Goal: Task Accomplishment & Management: Complete application form

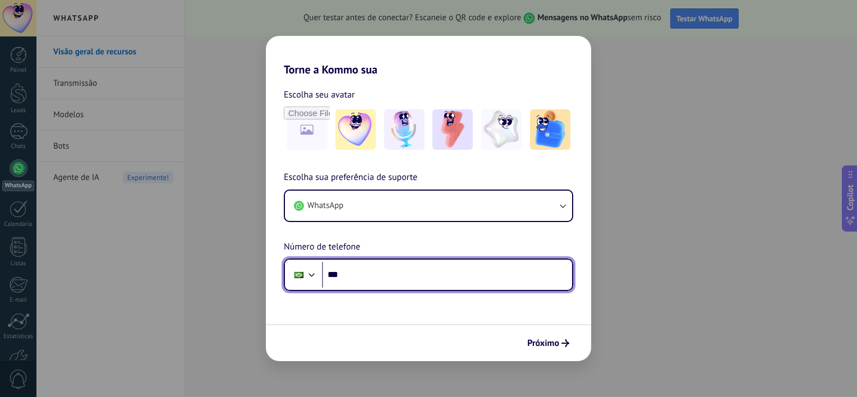
click at [372, 272] on input "***" at bounding box center [447, 275] width 250 height 26
type input "**********"
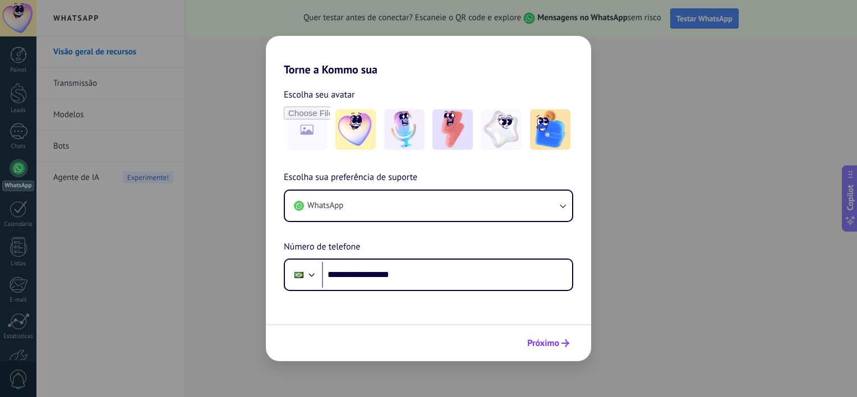
click at [560, 352] on button "Próximo" at bounding box center [548, 343] width 52 height 19
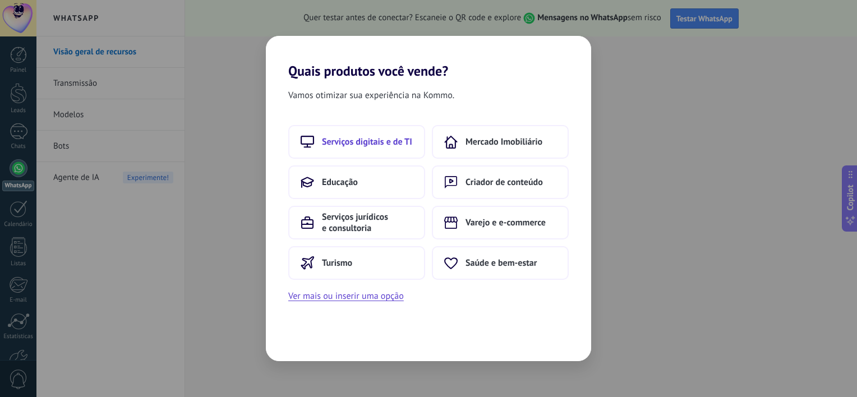
click at [381, 146] on span "Serviços digitais e de TI" at bounding box center [367, 141] width 90 height 11
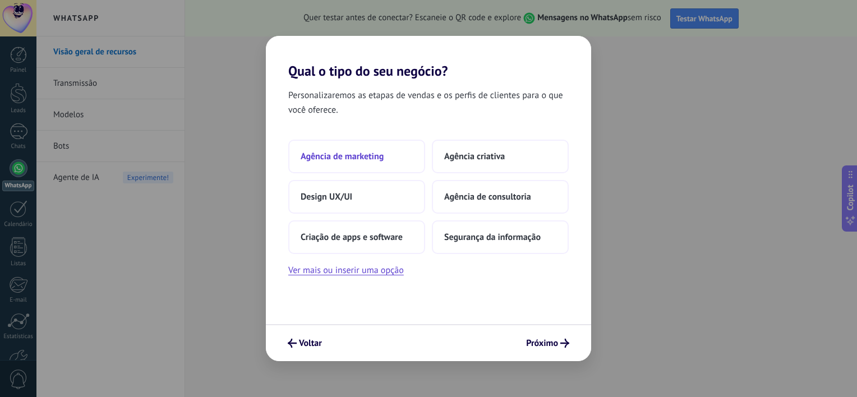
click at [373, 161] on span "Agência de marketing" at bounding box center [341, 156] width 83 height 11
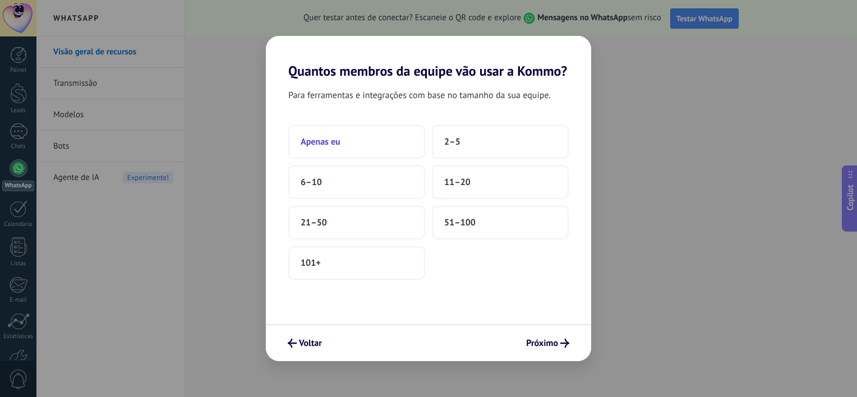
click at [367, 150] on button "Apenas eu" at bounding box center [356, 142] width 137 height 34
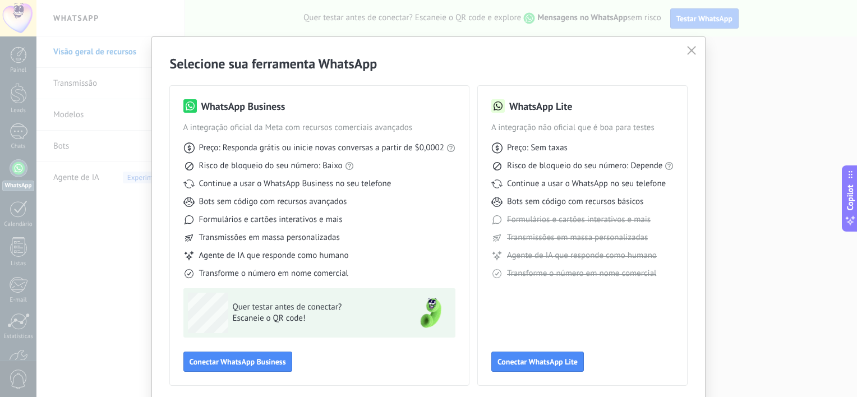
scroll to position [43, 0]
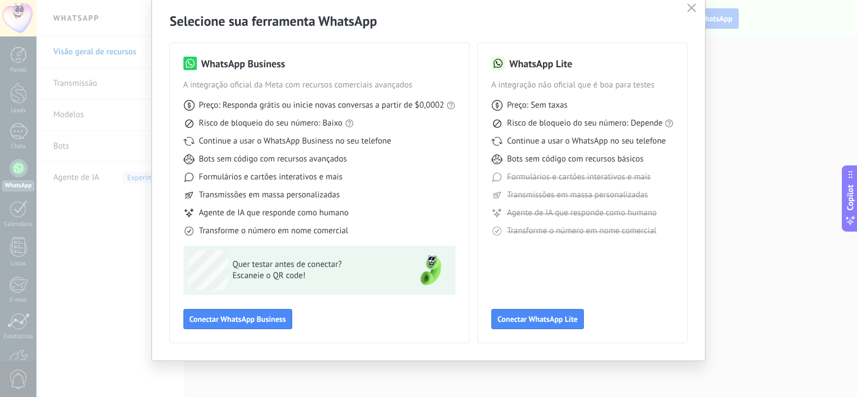
click at [687, 11] on use "button" at bounding box center [691, 7] width 8 height 8
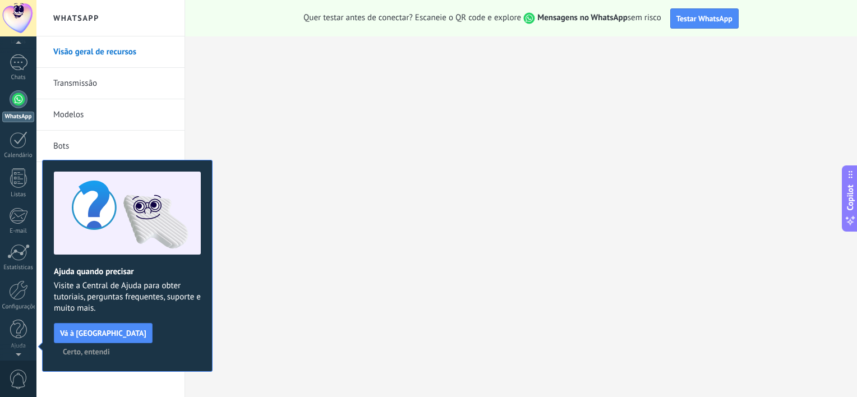
scroll to position [0, 0]
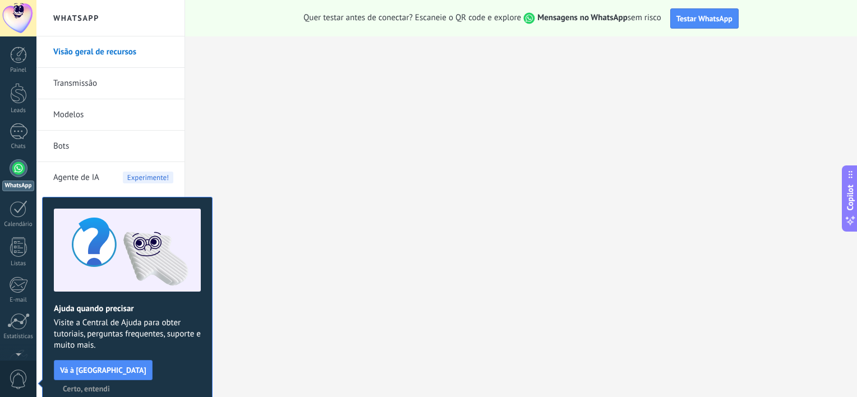
click at [166, 321] on span "Visite a Central de Ajuda para obter tutoriais, perguntas frequentes, suporte e…" at bounding box center [127, 334] width 147 height 34
click at [165, 335] on span "Visite a Central de Ajuda para obter tutoriais, perguntas frequentes, suporte e…" at bounding box center [127, 334] width 147 height 34
click at [167, 355] on div "Ajuda quando precisar Visite a Central de Ajuda para obter tutoriais, perguntas…" at bounding box center [127, 303] width 170 height 212
click at [110, 385] on span "Certo, entendi" at bounding box center [86, 389] width 47 height 8
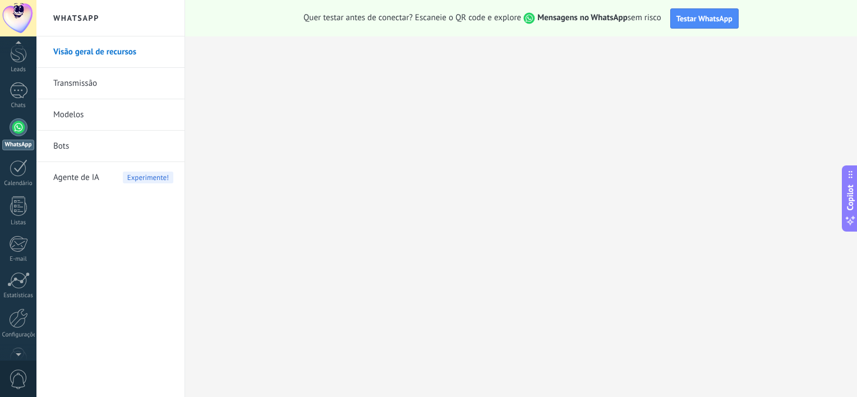
scroll to position [69, 0]
click at [16, 356] on div "© 2025 Todos direitos reservados | Termos de uso Fale Conosco [PERSON_NAME] ID …" at bounding box center [18, 198] width 36 height 397
